Goal: Task Accomplishment & Management: Use online tool/utility

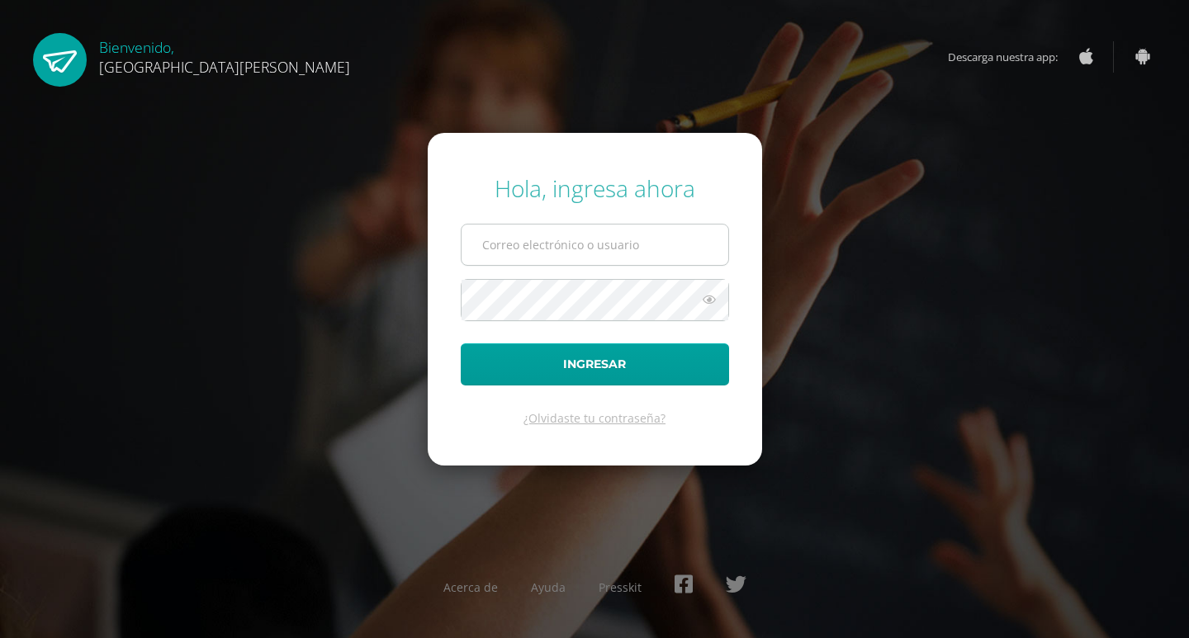
click at [618, 239] on input "text" at bounding box center [595, 245] width 267 height 40
type input "marielos.carrera@gmail.com"
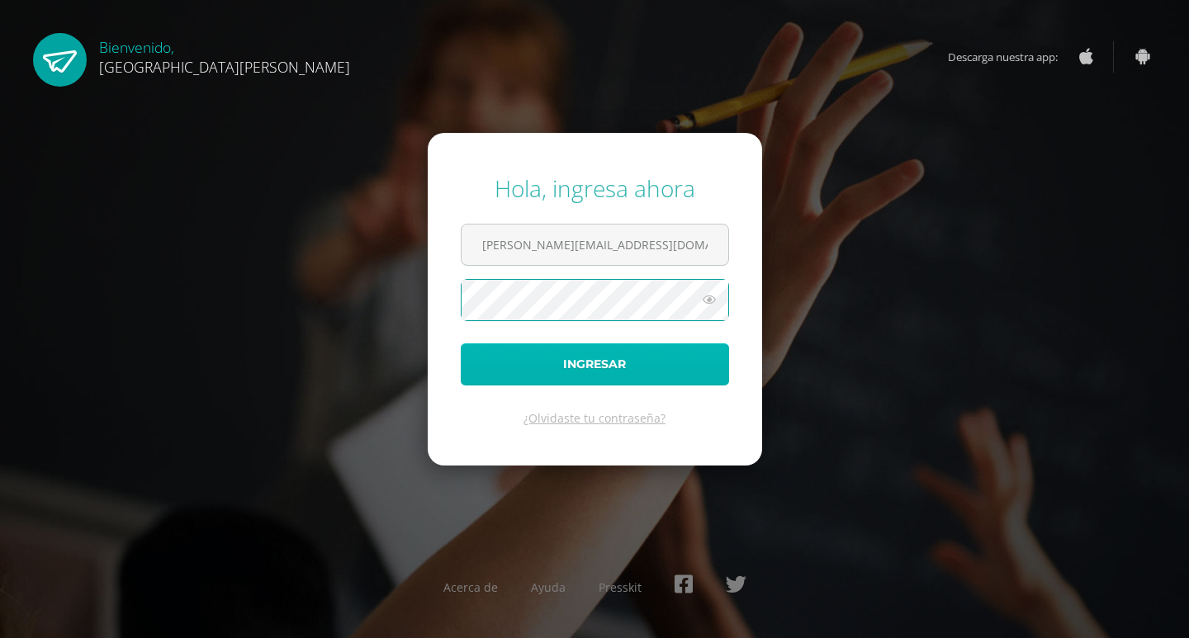
click at [660, 356] on button "Ingresar" at bounding box center [595, 365] width 268 height 42
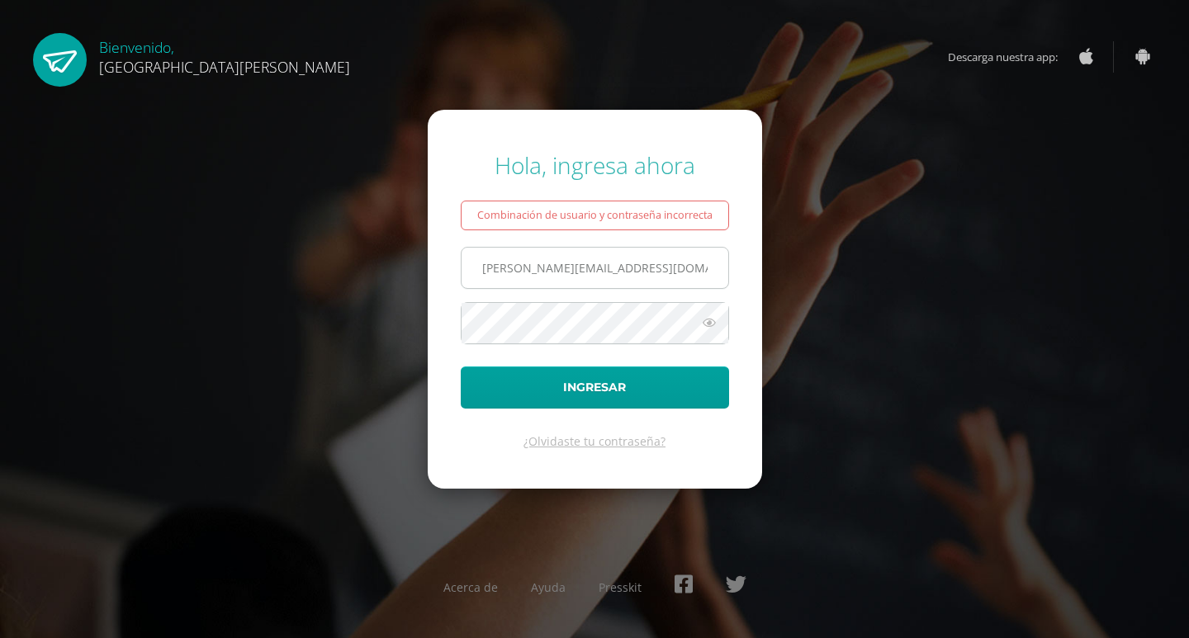
click at [647, 268] on input "marielos.carrera@gmail.com" at bounding box center [595, 268] width 267 height 40
drag, startPoint x: 647, startPoint y: 268, endPoint x: 405, endPoint y: 263, distance: 242.1
click at [405, 263] on div "Hola, ingresa ahora Combinación de usuario y contraseña incorrecta marielos.car…" at bounding box center [595, 318] width 1066 height 365
click at [567, 259] on input "text" at bounding box center [595, 268] width 267 height 40
paste input "2024041@fatima.edoo.gt"
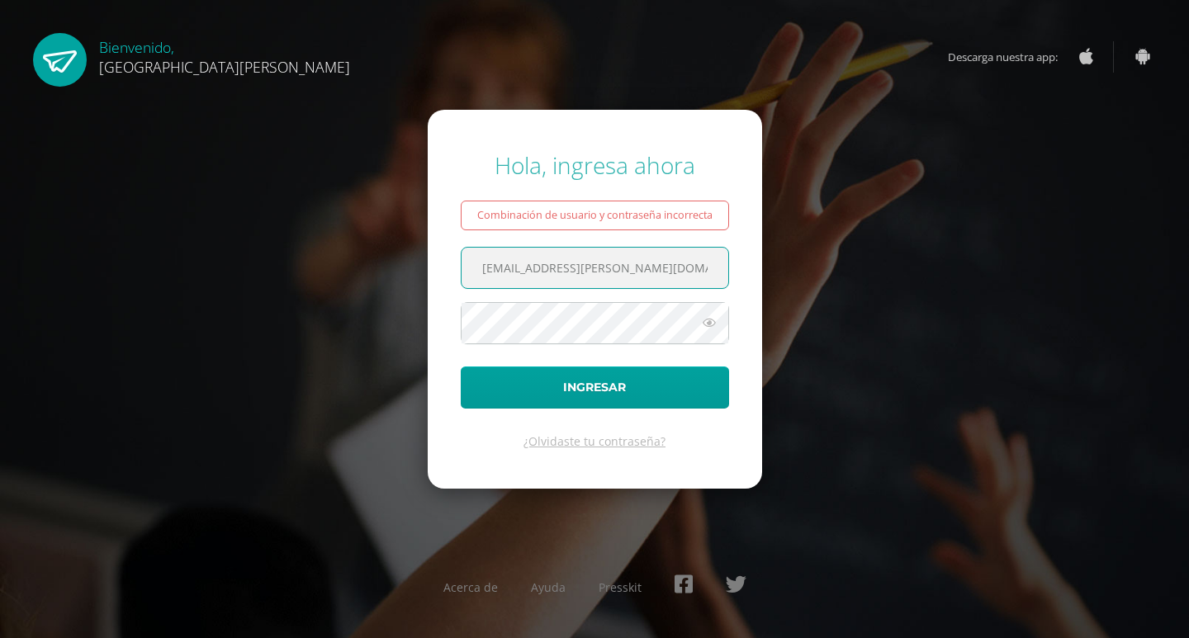
type input "2024041@fatima.edoo.gt"
click at [555, 269] on input "2024041@fatima.edoo.gt" at bounding box center [595, 268] width 267 height 40
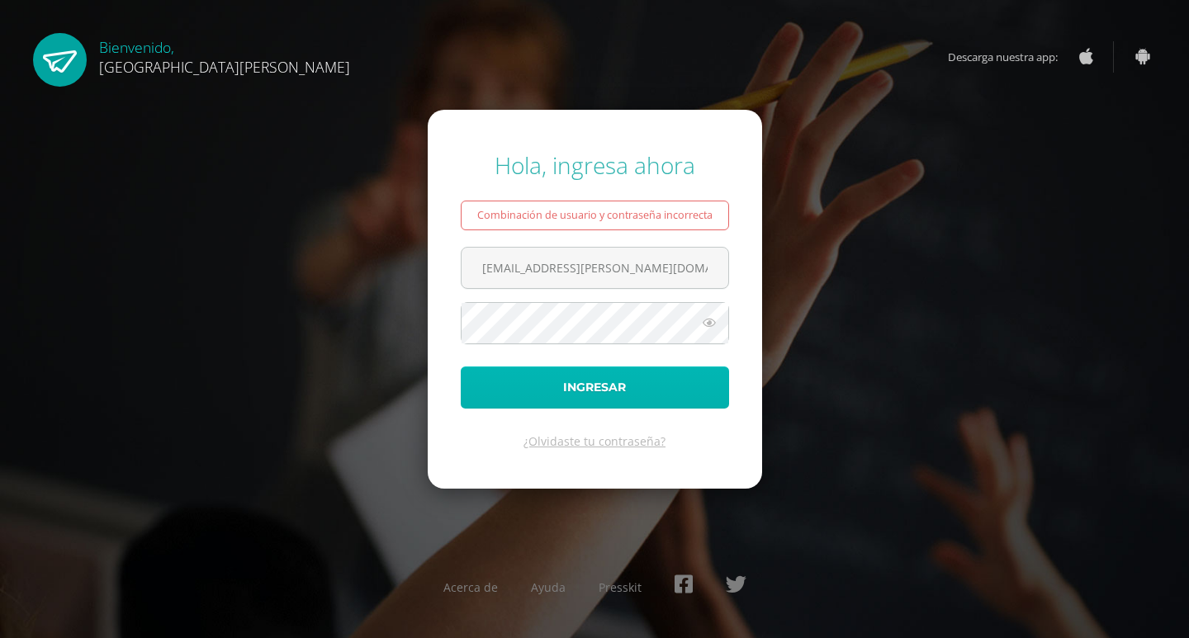
click at [610, 390] on button "Ingresar" at bounding box center [595, 388] width 268 height 42
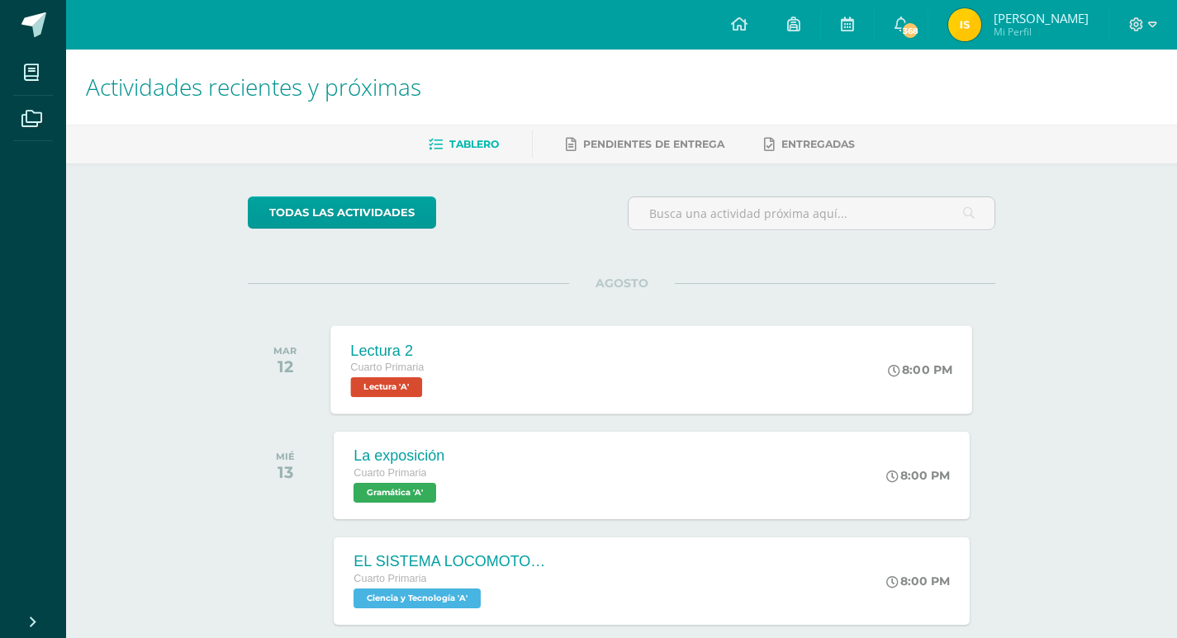
click at [384, 354] on div "Lectura 2" at bounding box center [389, 350] width 76 height 17
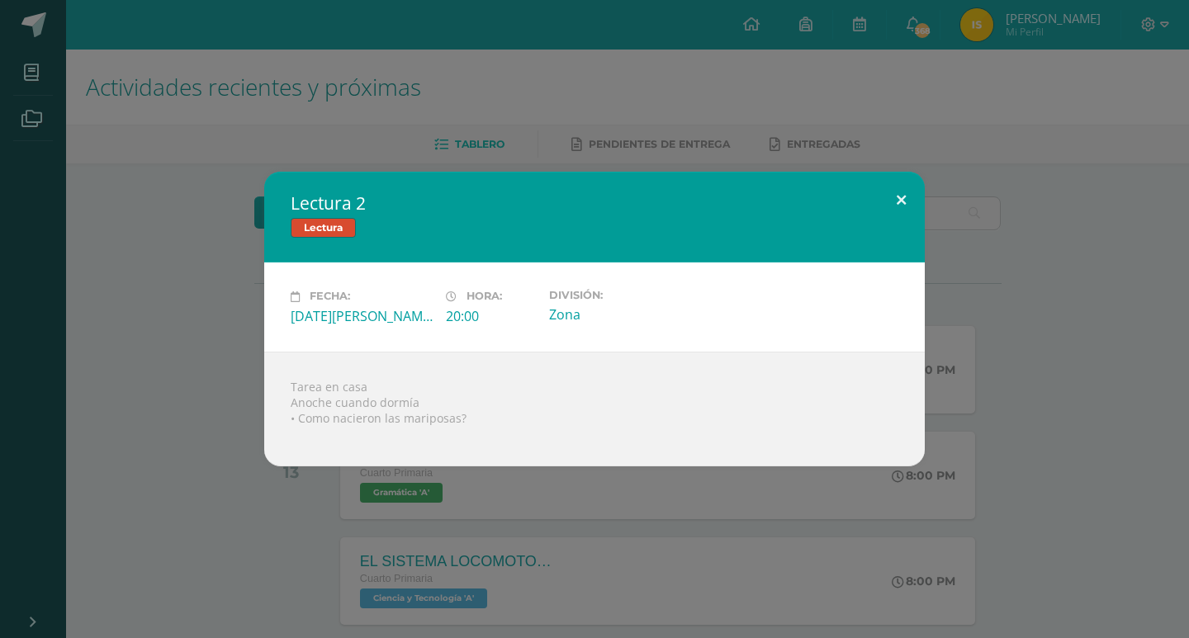
click at [900, 197] on button at bounding box center [901, 200] width 47 height 56
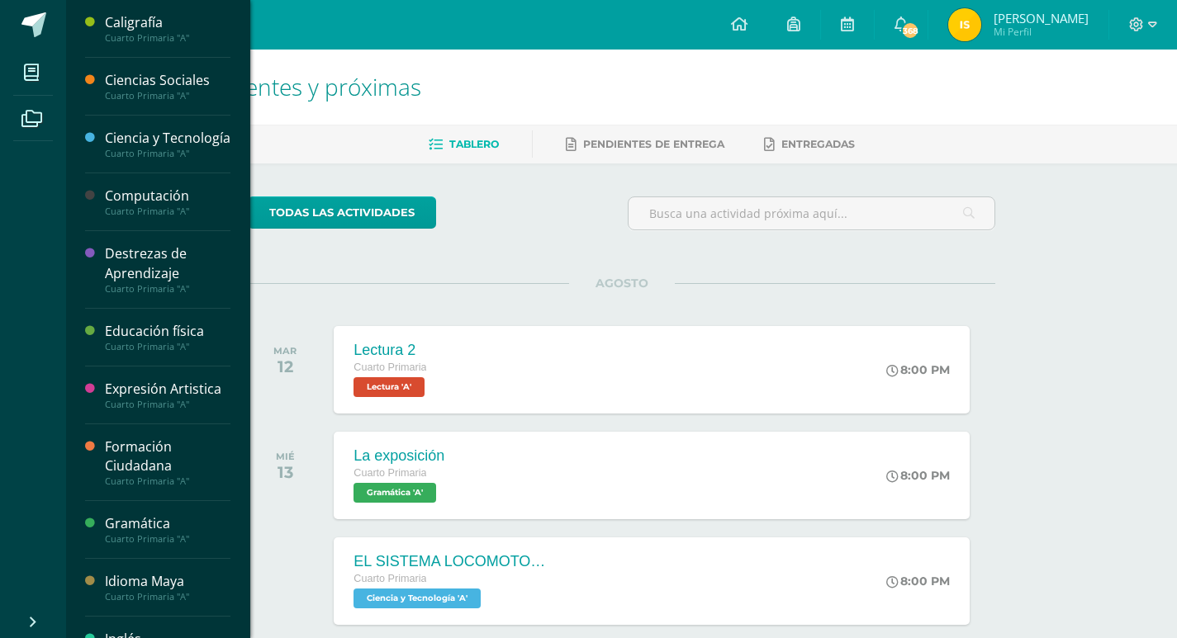
click at [141, 534] on div "Gramática" at bounding box center [168, 524] width 126 height 19
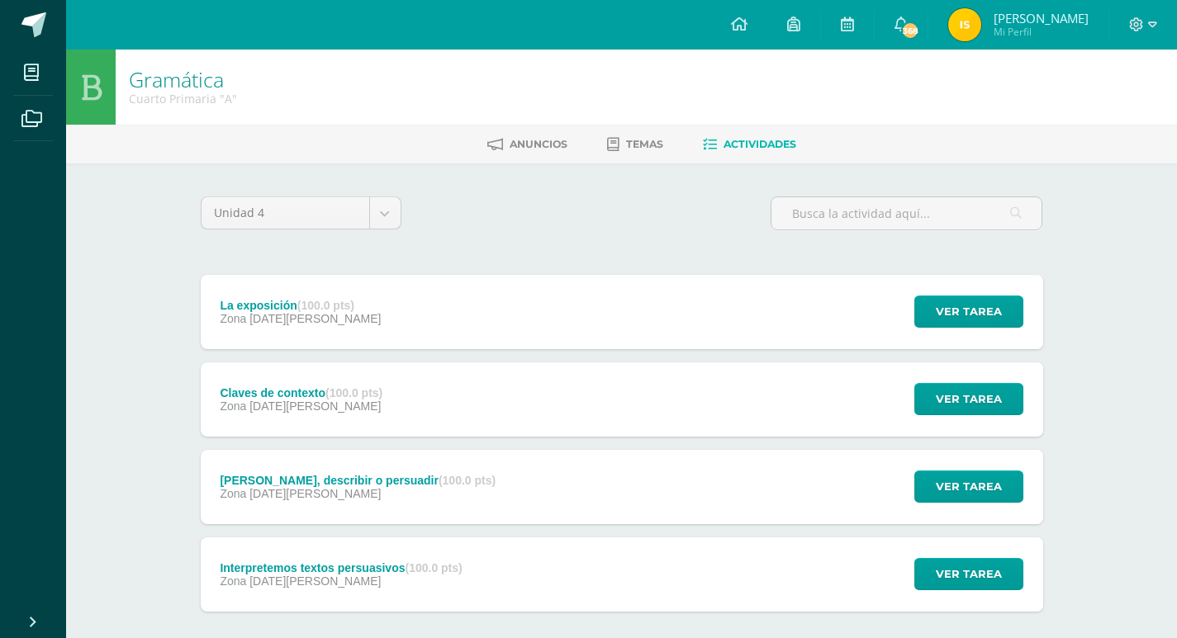
click at [278, 308] on div "La exposición (100.0 pts)" at bounding box center [300, 305] width 161 height 13
